Goal: Check status: Check status

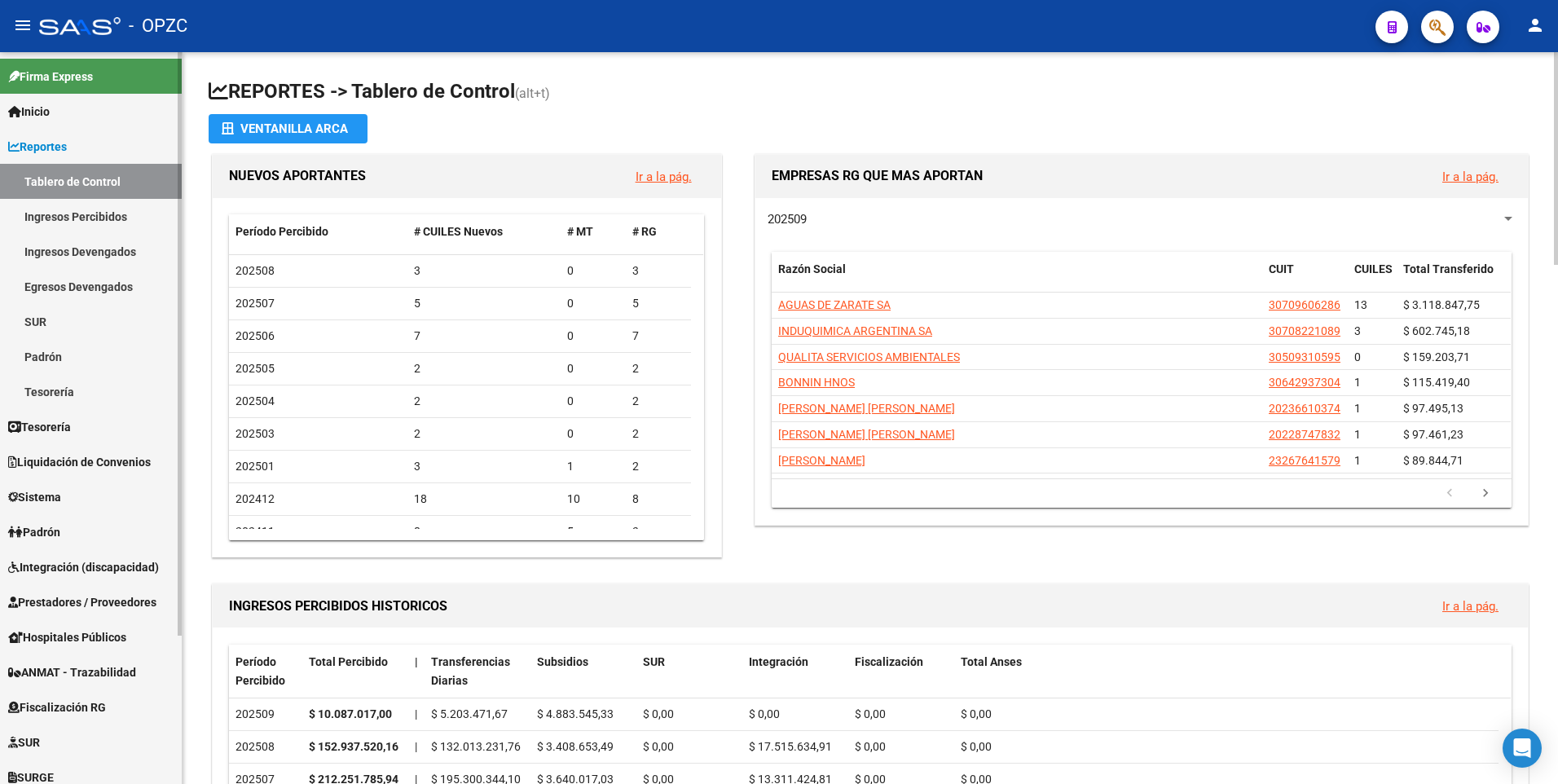
click at [80, 144] on link "Reportes" at bounding box center [90, 146] width 181 height 35
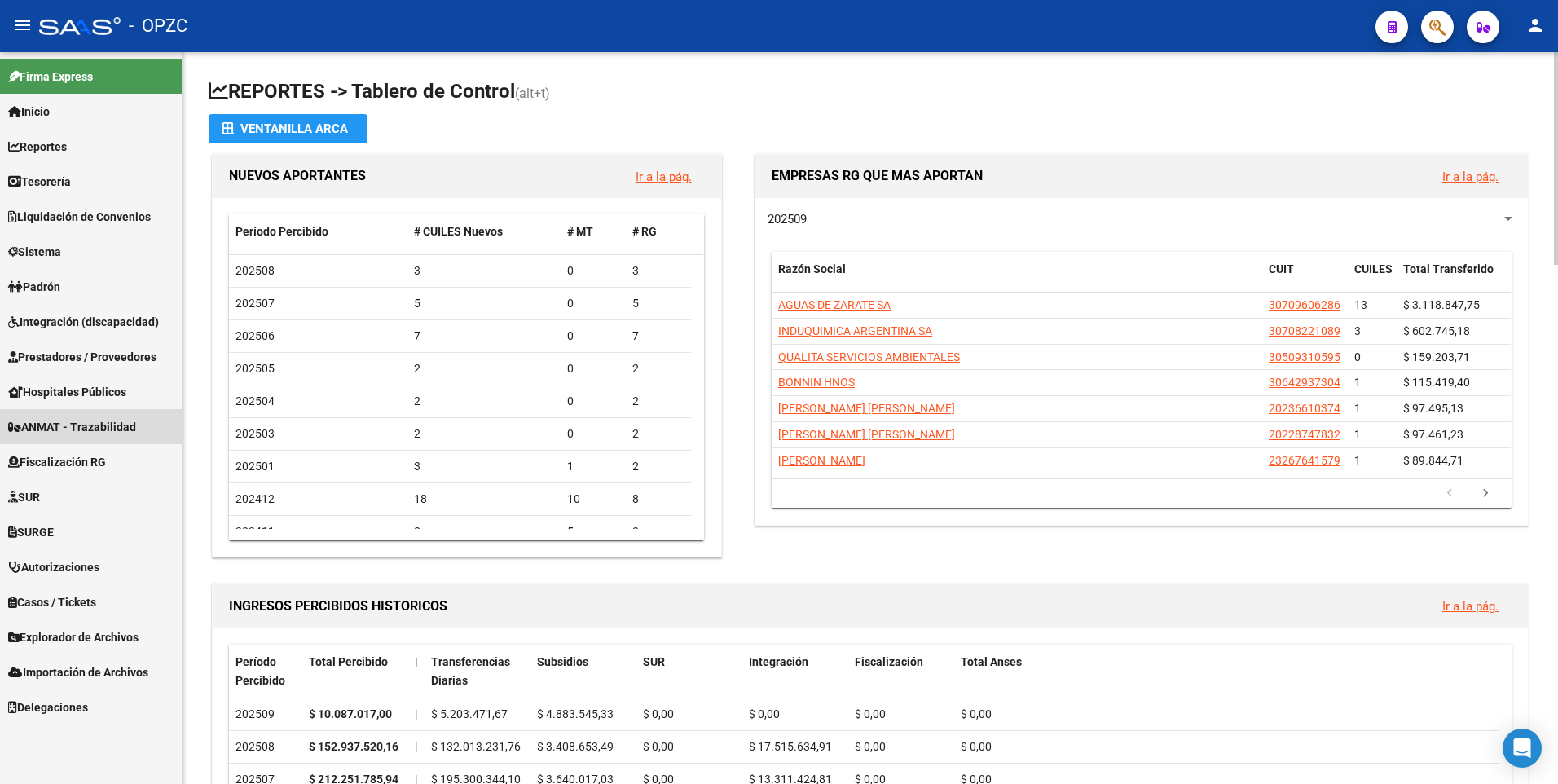
click at [115, 418] on span "ANMAT - Trazabilidad" at bounding box center [72, 426] width 128 height 18
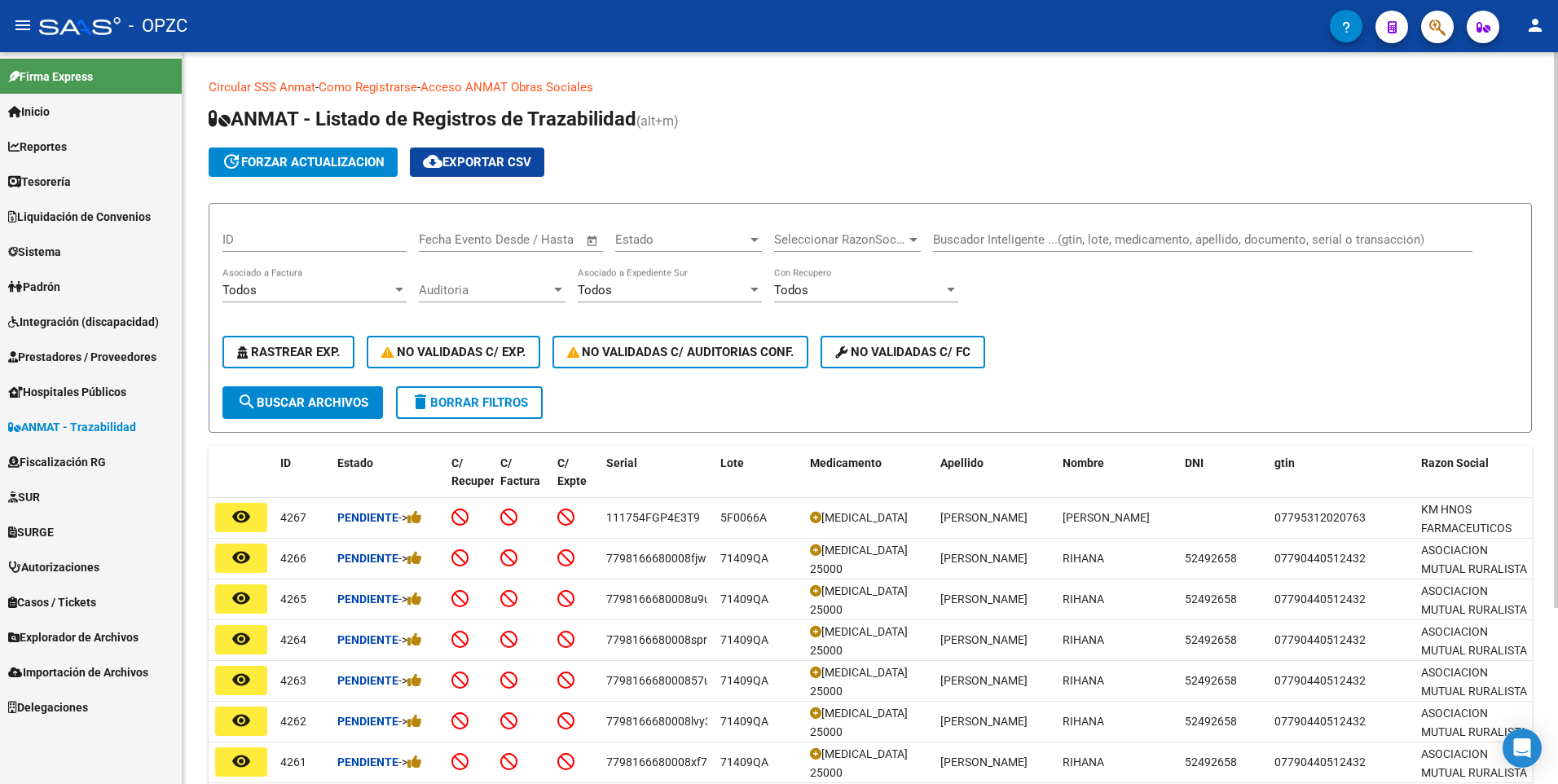
click at [1042, 238] on input "Buscador Inteligente ...(gtin, lote, medicamento, apellido, documento, serial o…" at bounding box center [1203, 239] width 540 height 14
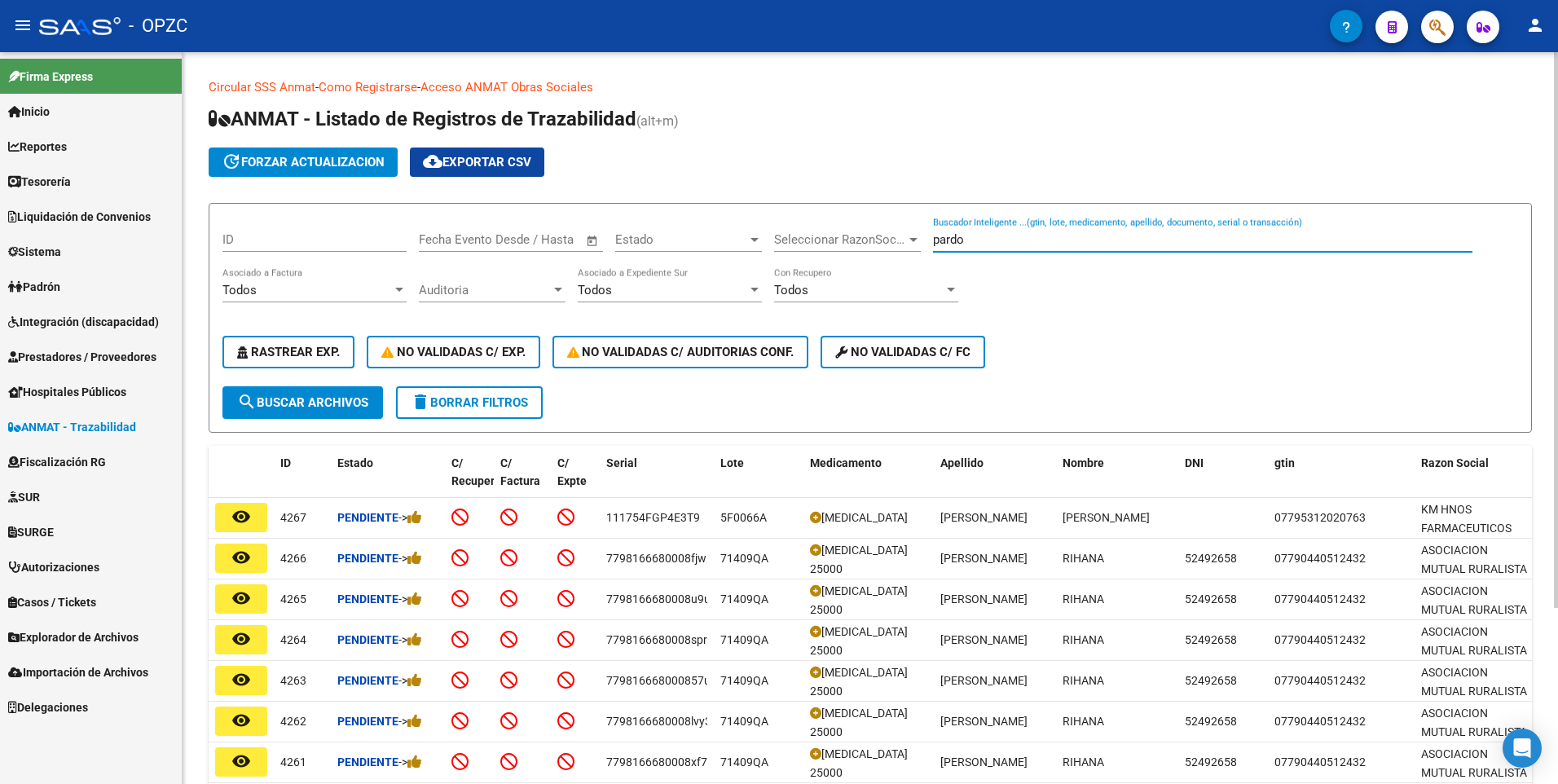
type input "pardo"
click at [280, 396] on span "search Buscar Archivos" at bounding box center [303, 402] width 131 height 14
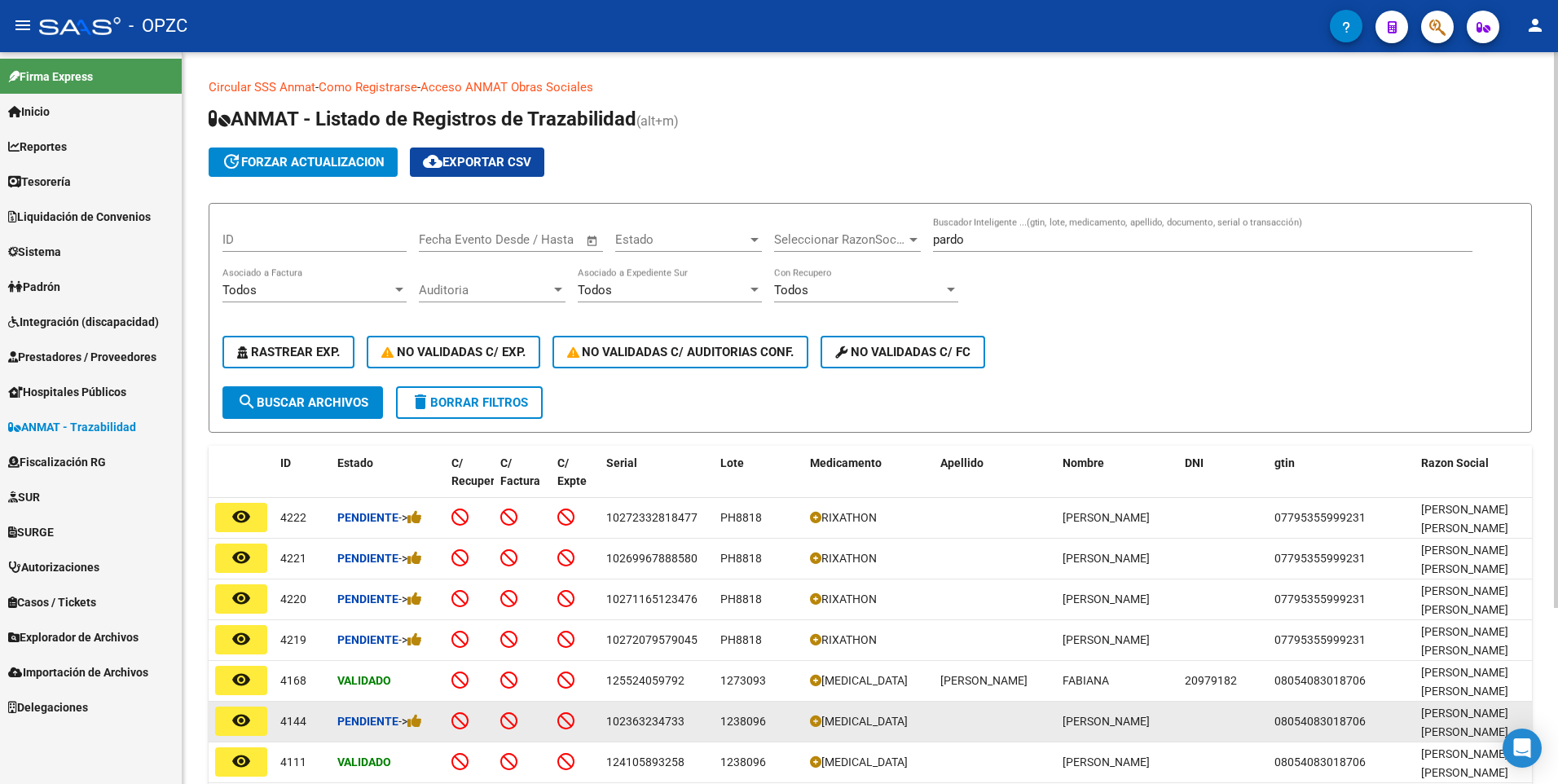
click at [250, 723] on mat-icon "remove_red_eye" at bounding box center [241, 720] width 20 height 20
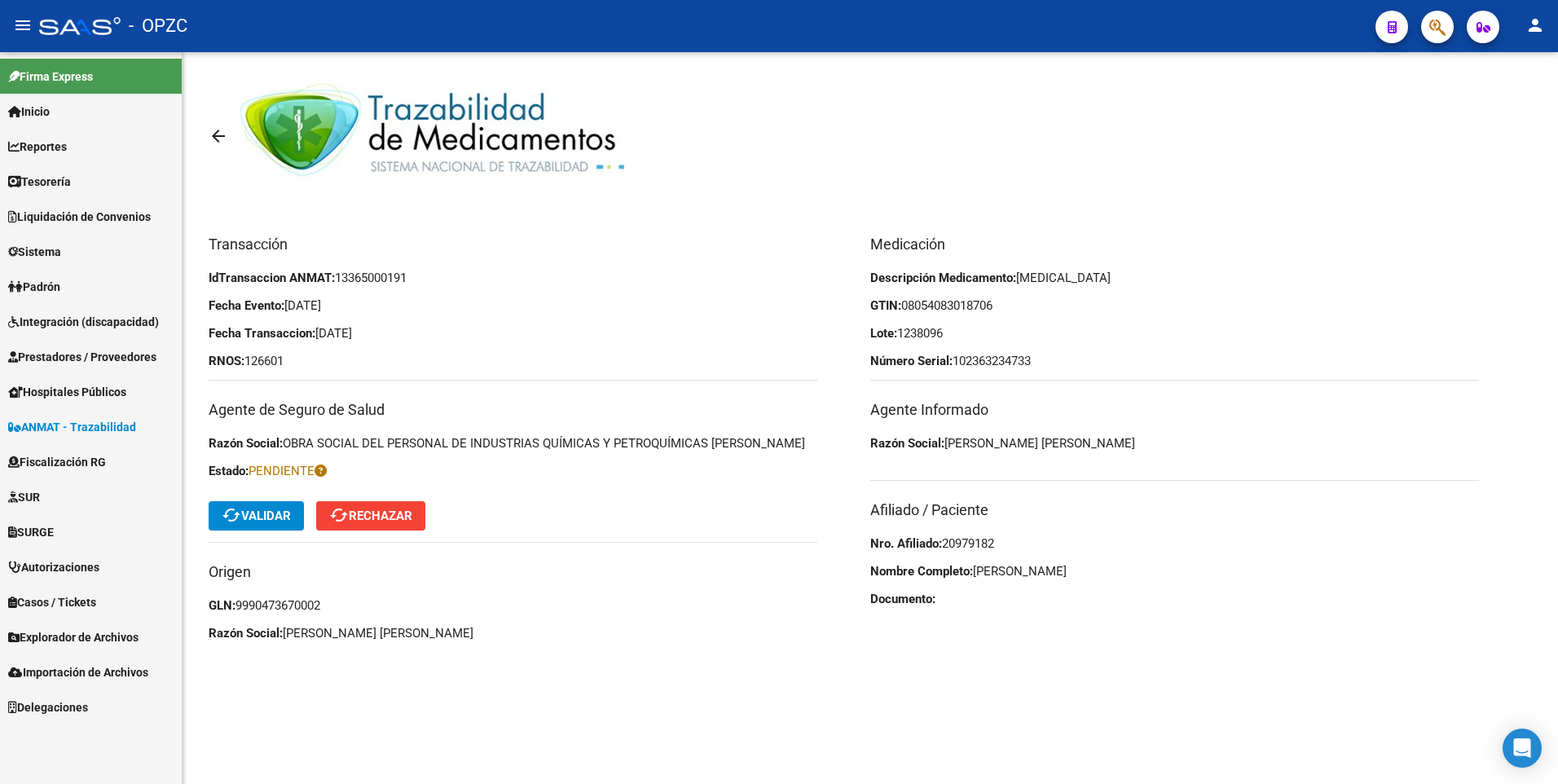
click at [258, 523] on span "cached Validar" at bounding box center [255, 515] width 69 height 14
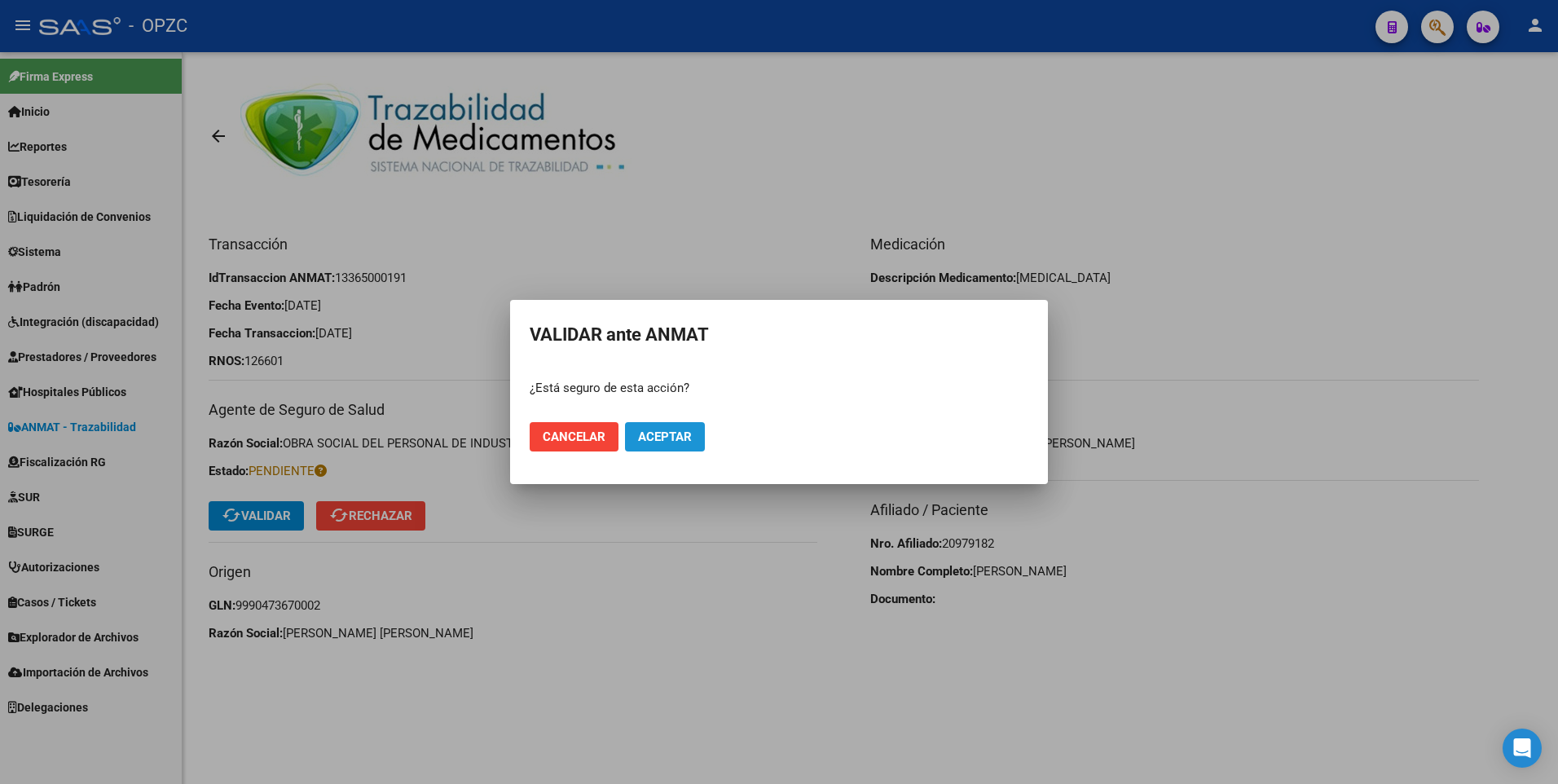
click at [698, 449] on button "Aceptar" at bounding box center [665, 437] width 80 height 29
